Goal: Find specific page/section: Find specific page/section

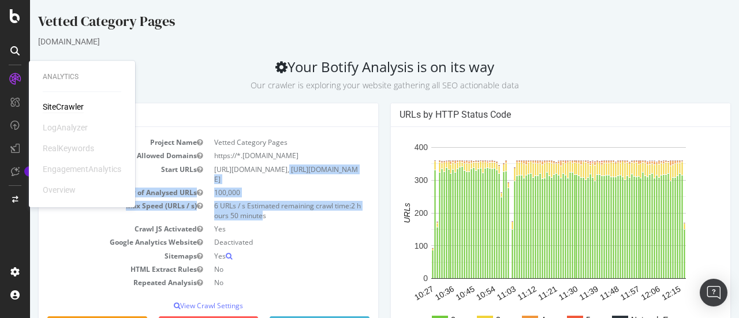
drag, startPoint x: 249, startPoint y: 162, endPoint x: 265, endPoint y: 216, distance: 55.9
click at [265, 216] on tbody "Project Name Vetted Category Pages Allowed Domains https://*.[DOMAIN_NAME] Star…" at bounding box center [208, 213] width 322 height 154
click at [265, 216] on span "2 hours 50 minutes" at bounding box center [287, 211] width 147 height 20
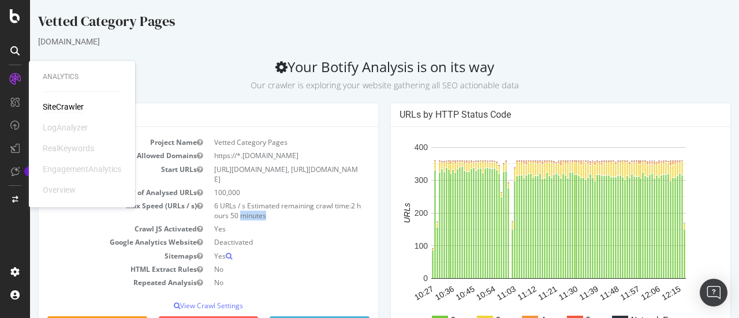
click at [265, 216] on span "2 hours 50 minutes" at bounding box center [287, 211] width 147 height 20
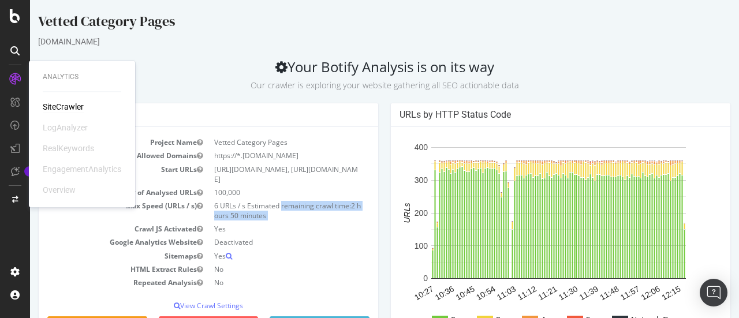
click at [265, 216] on span "2 hours 50 minutes" at bounding box center [287, 211] width 147 height 20
